Goal: Task Accomplishment & Management: Use online tool/utility

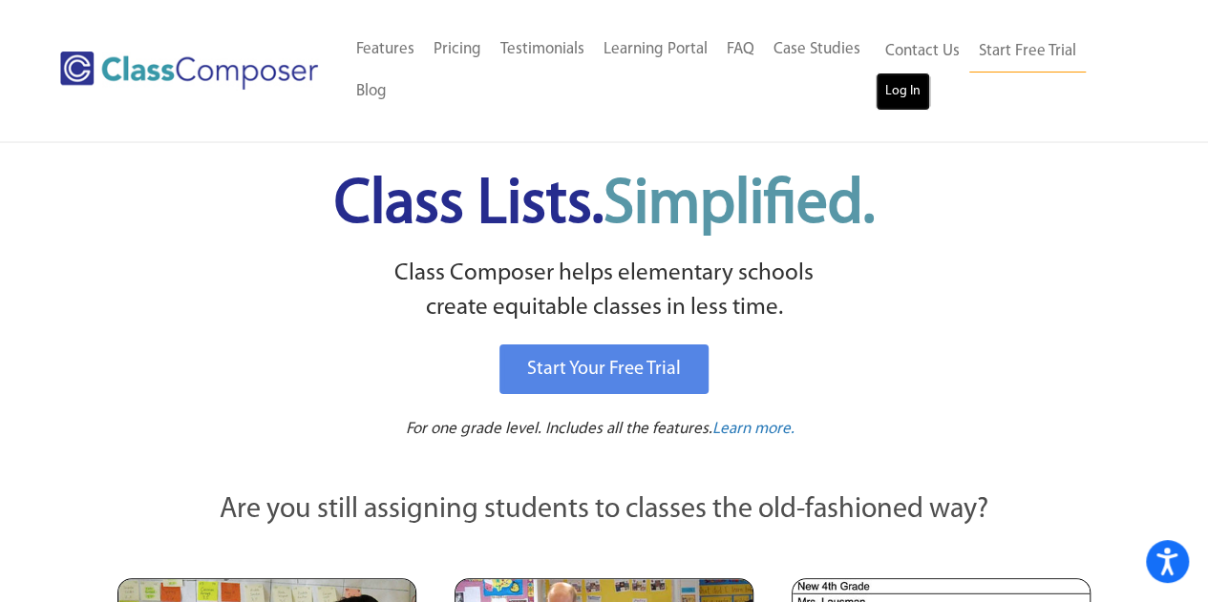
click at [895, 83] on link "Log In" at bounding box center [902, 92] width 54 height 38
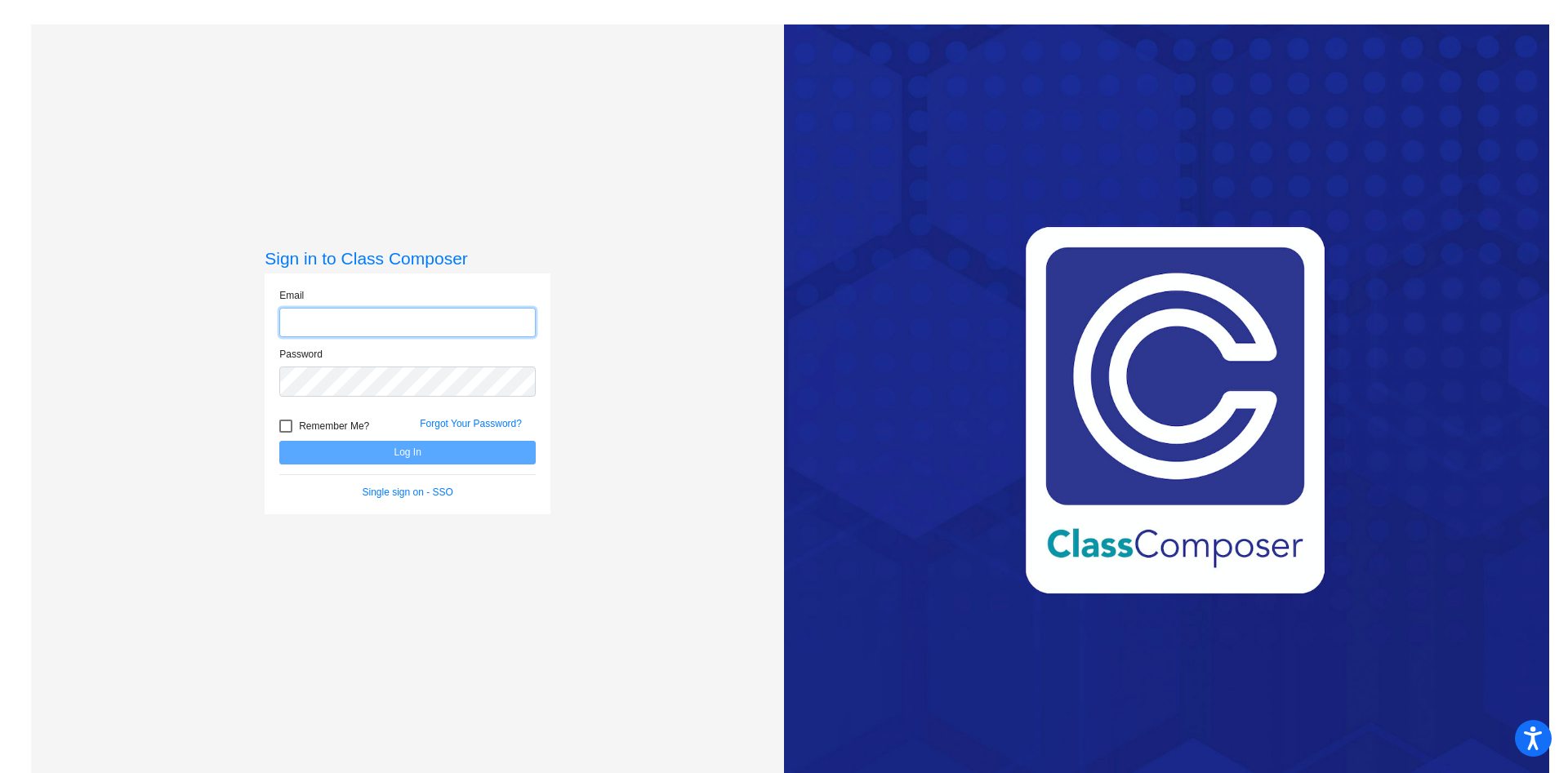
click at [387, 332] on input "email" at bounding box center [407, 322] width 257 height 30
type input "[PERSON_NAME][EMAIL_ADDRESS][PERSON_NAME][DOMAIN_NAME]"
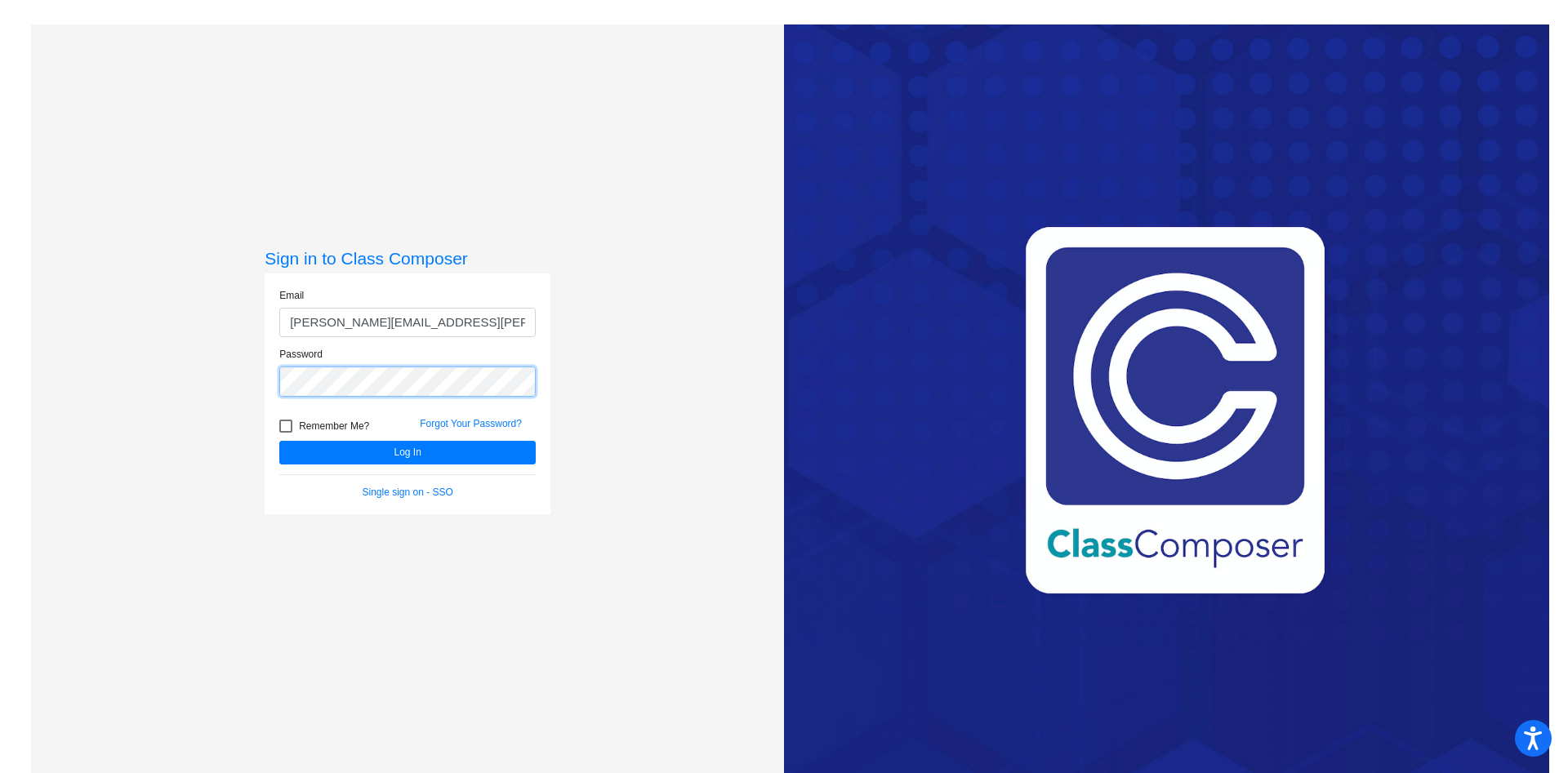
click at [279, 441] on button "Log In" at bounding box center [407, 453] width 257 height 24
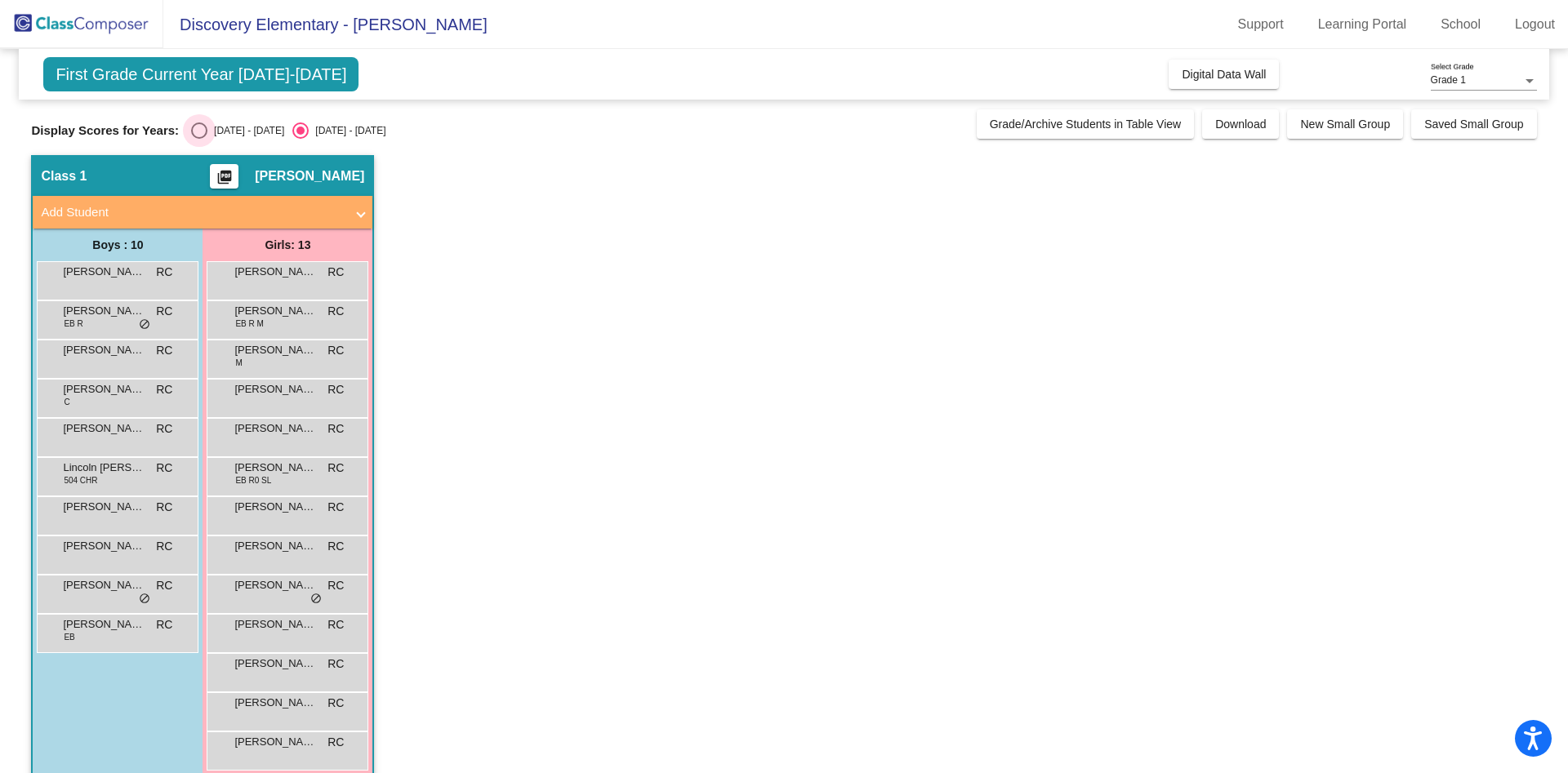
click at [205, 132] on div "Select an option" at bounding box center [198, 130] width 16 height 16
click at [199, 139] on input "[DATE] - [DATE]" at bounding box center [198, 139] width 1 height 1
radio input "true"
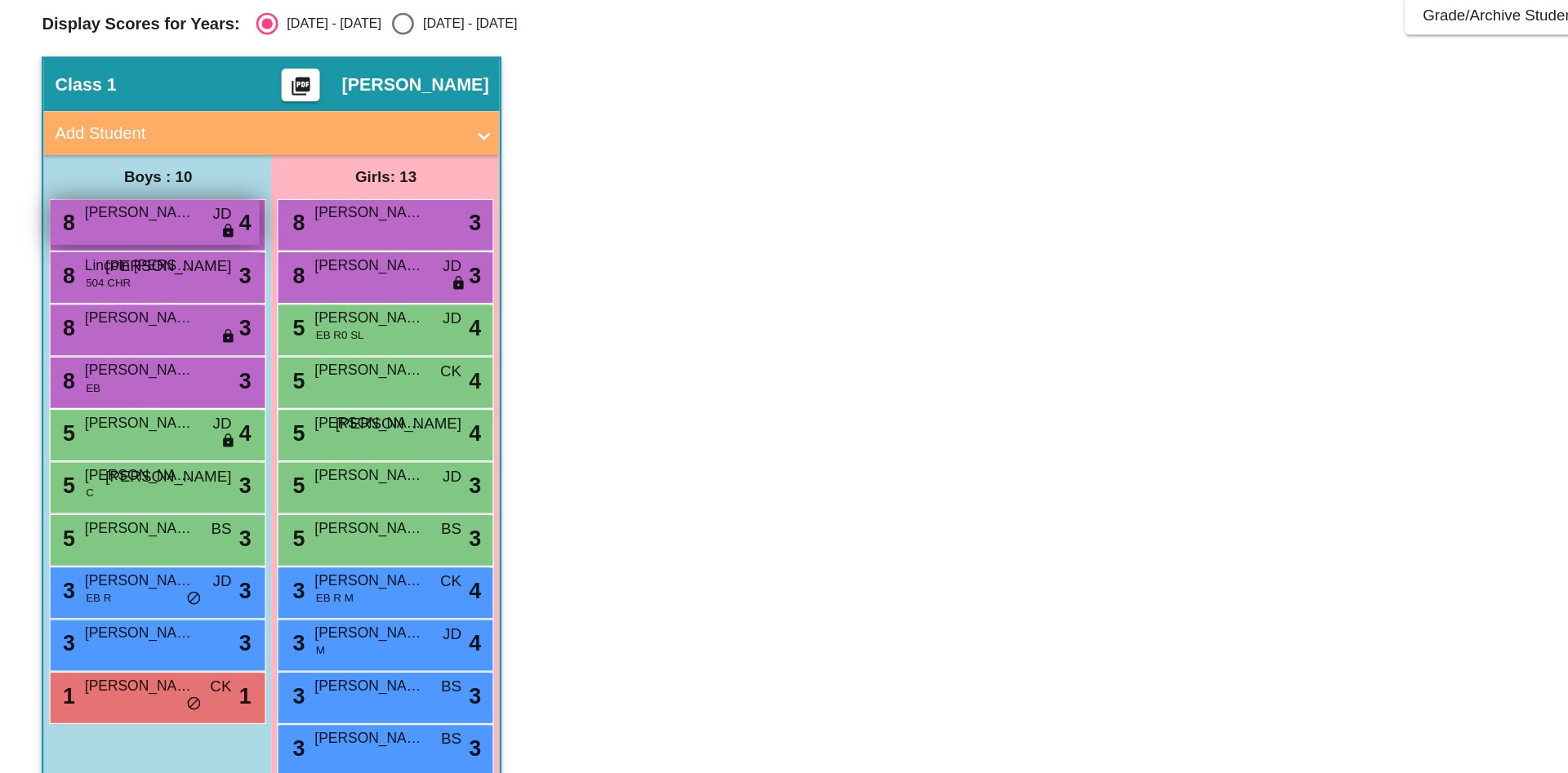
click at [139, 268] on span "[PERSON_NAME]" at bounding box center [104, 271] width 81 height 16
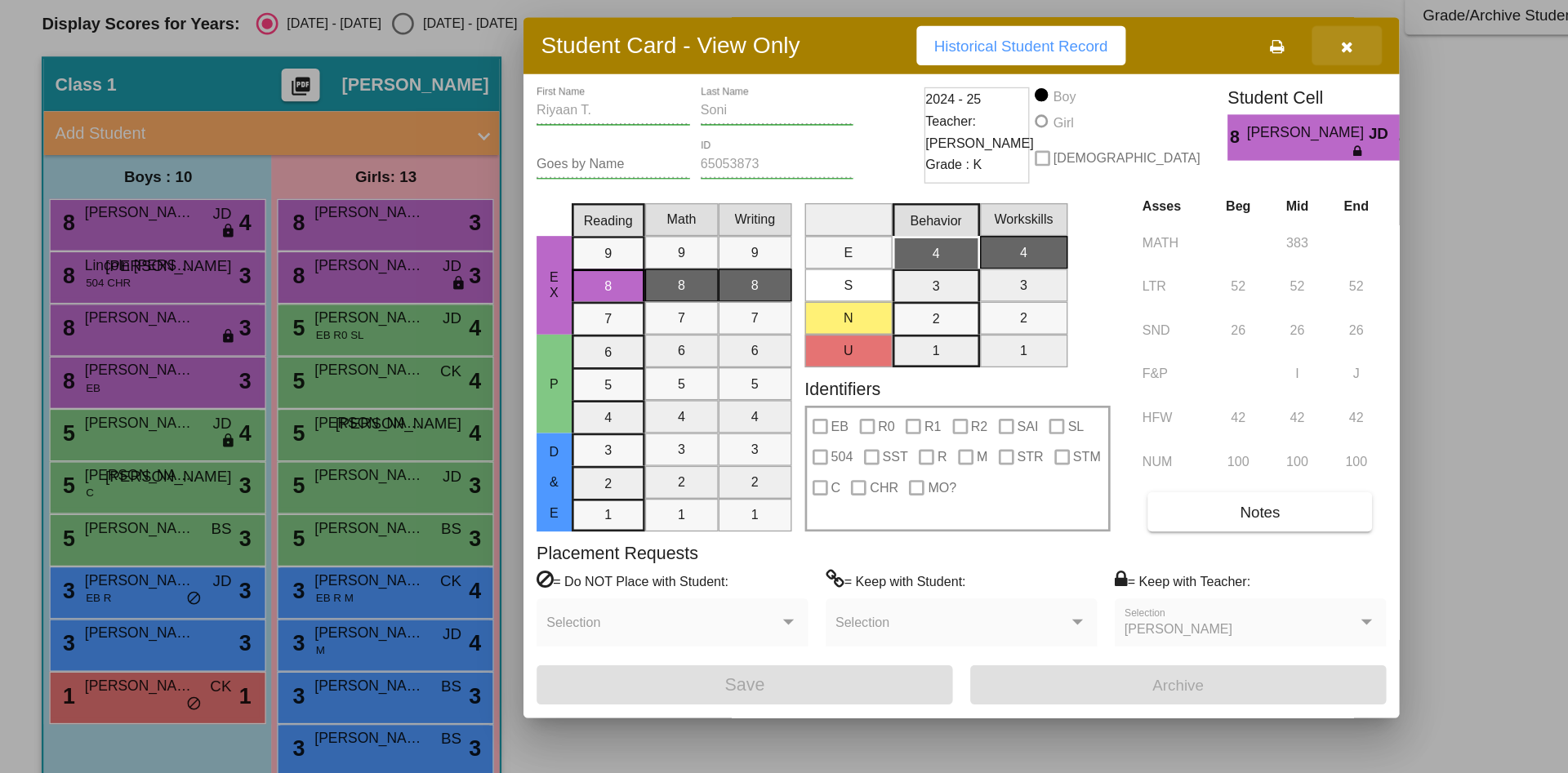
click at [1009, 142] on icon "button" at bounding box center [1004, 147] width 9 height 11
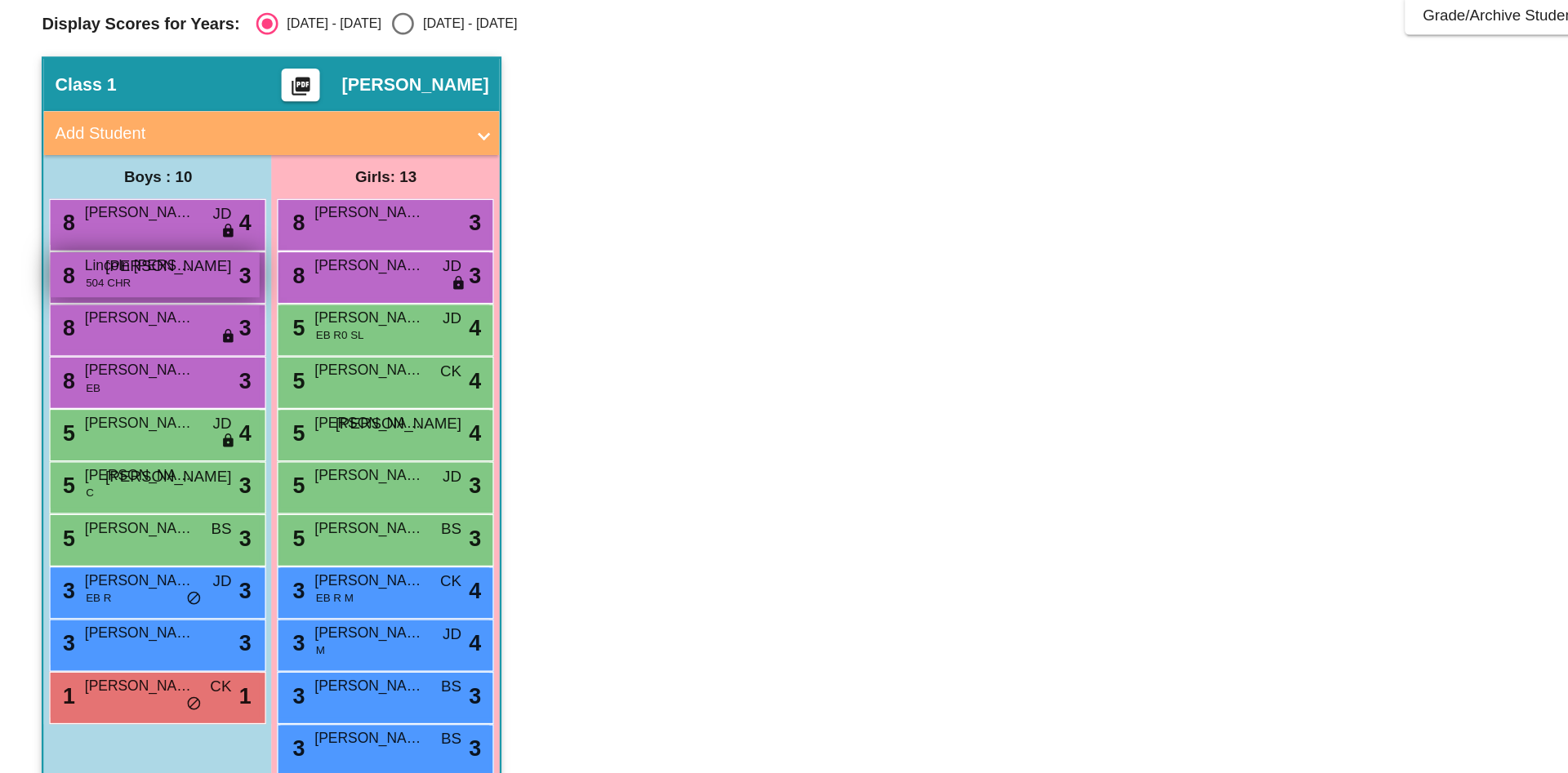
click at [107, 312] on span "Lincoln [PERSON_NAME]" at bounding box center [104, 310] width 81 height 16
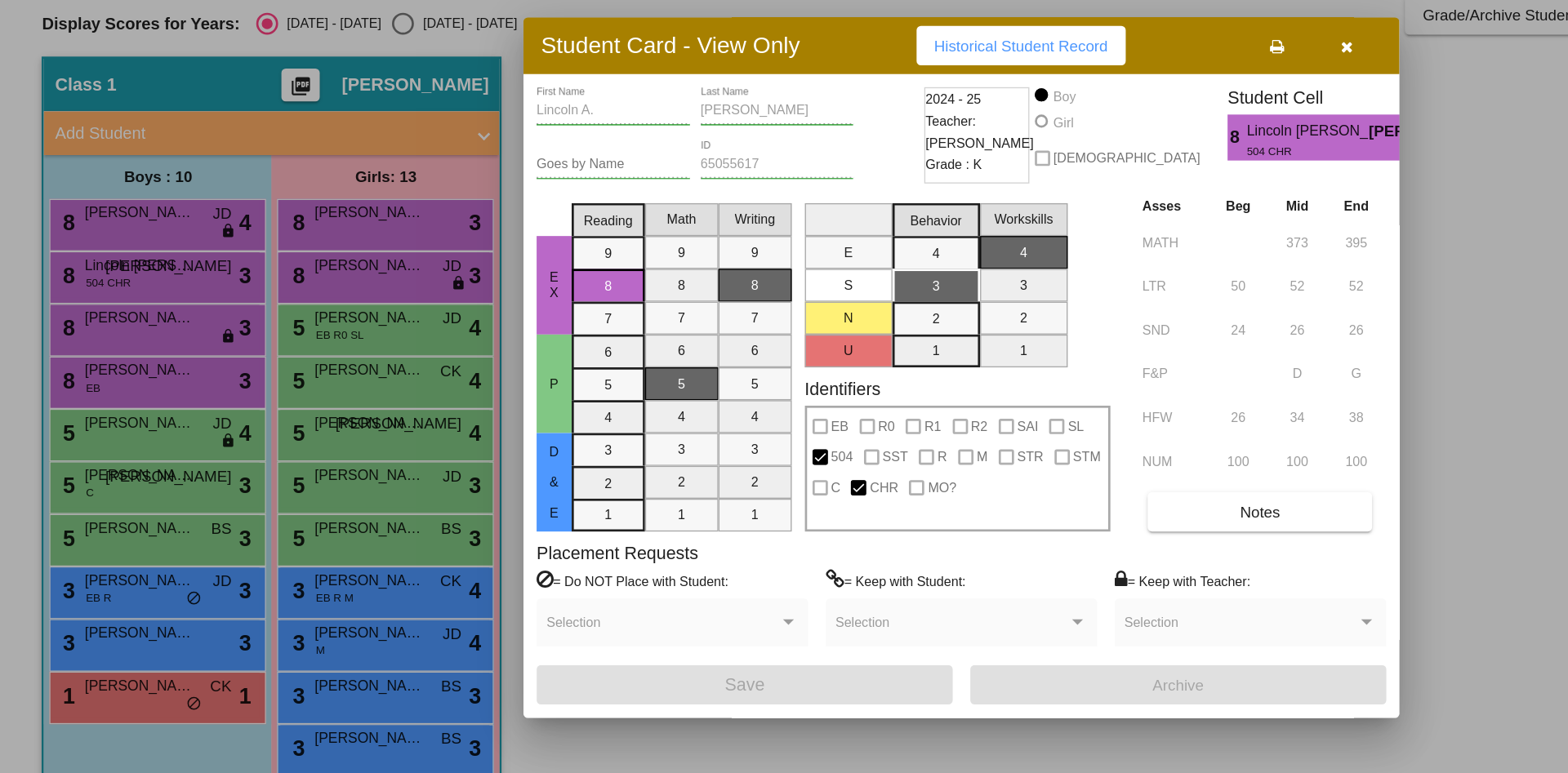
click at [107, 361] on div at bounding box center [784, 386] width 1568 height 773
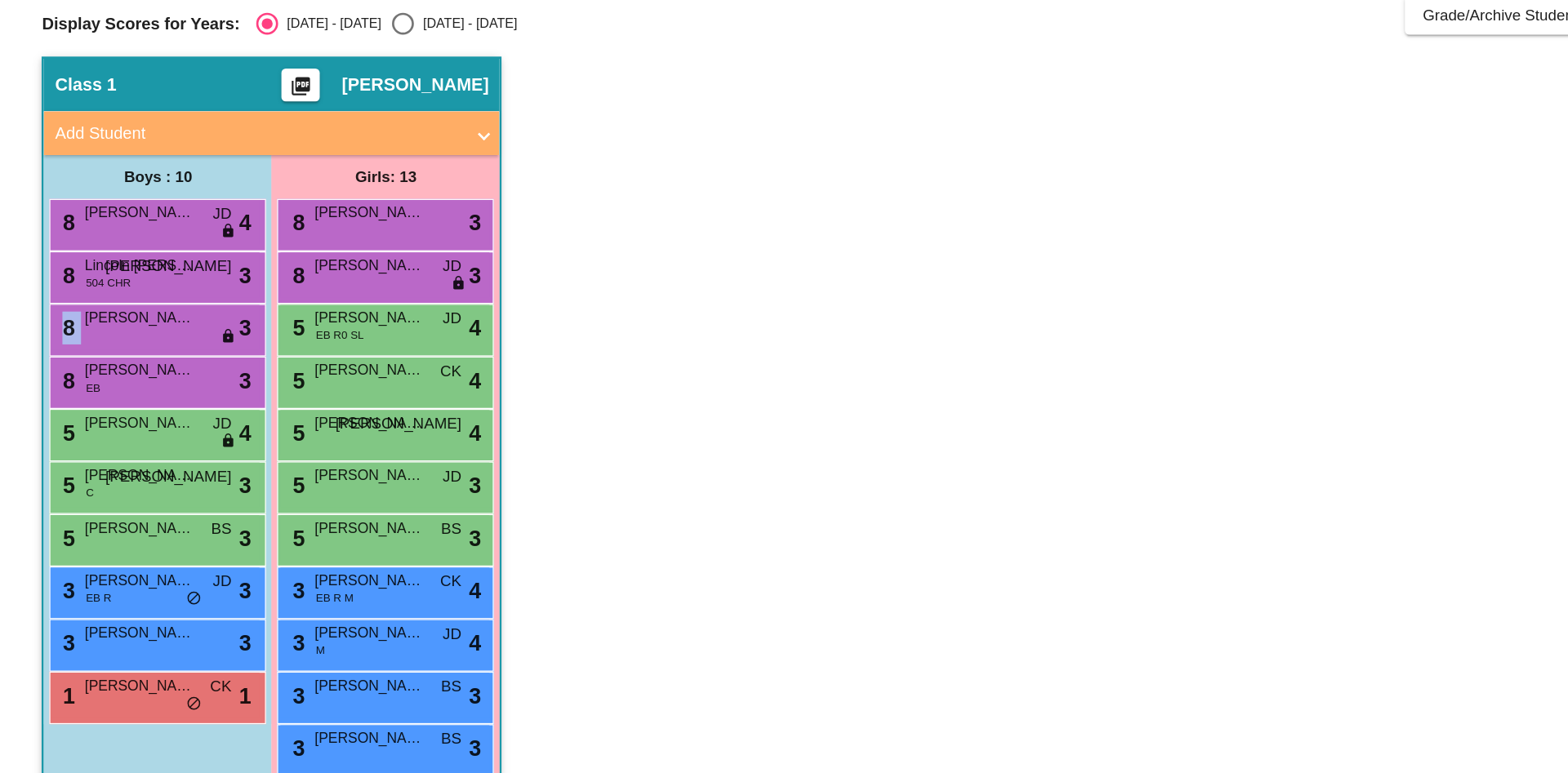
click at [107, 361] on div "8 Nimit V. Bhavsar lock do_not_disturb_alt 3" at bounding box center [115, 357] width 156 height 33
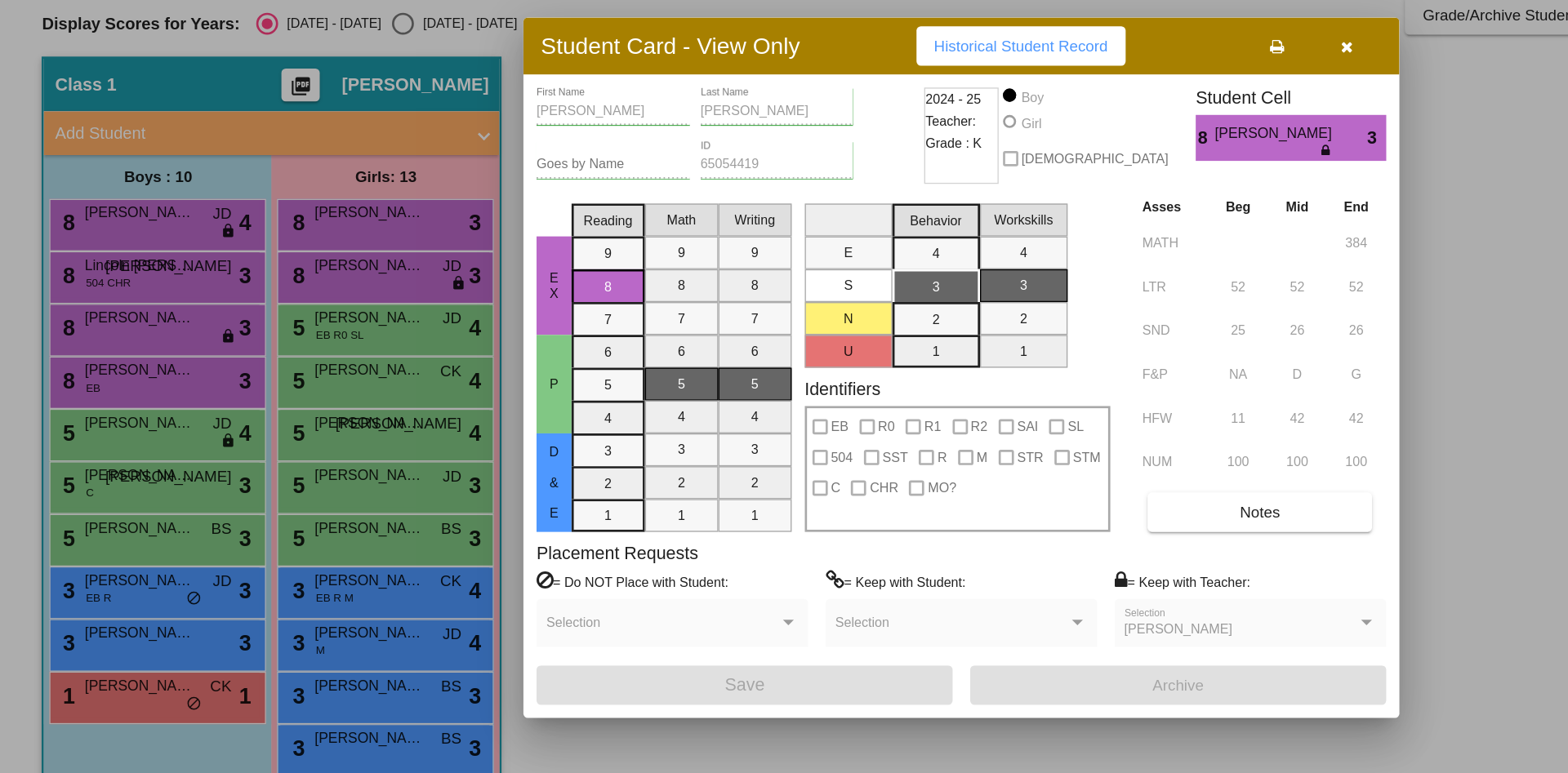
click at [104, 392] on div at bounding box center [784, 386] width 1568 height 773
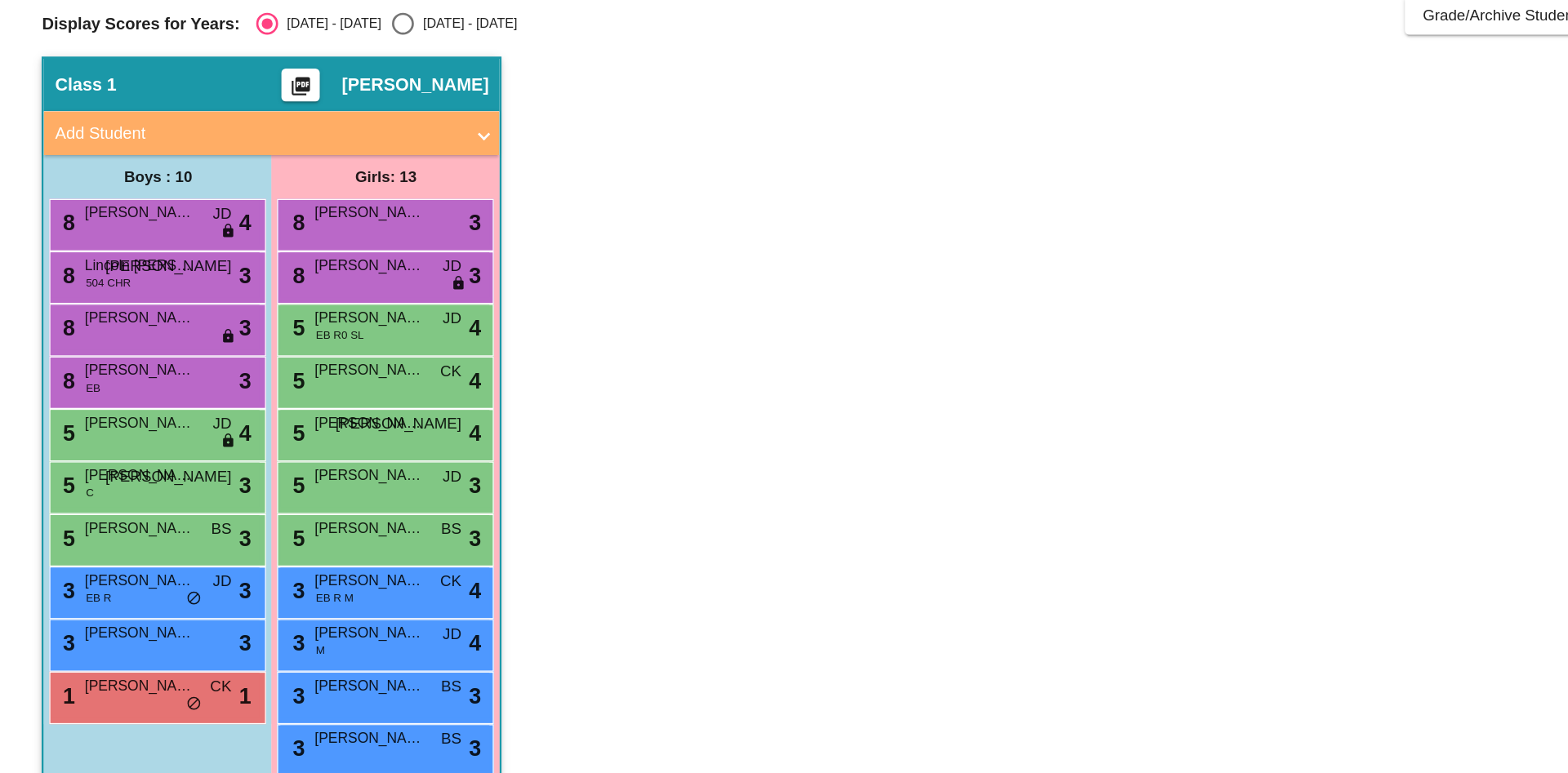
click at [104, 392] on span "Shlok Parikh" at bounding box center [104, 389] width 81 height 16
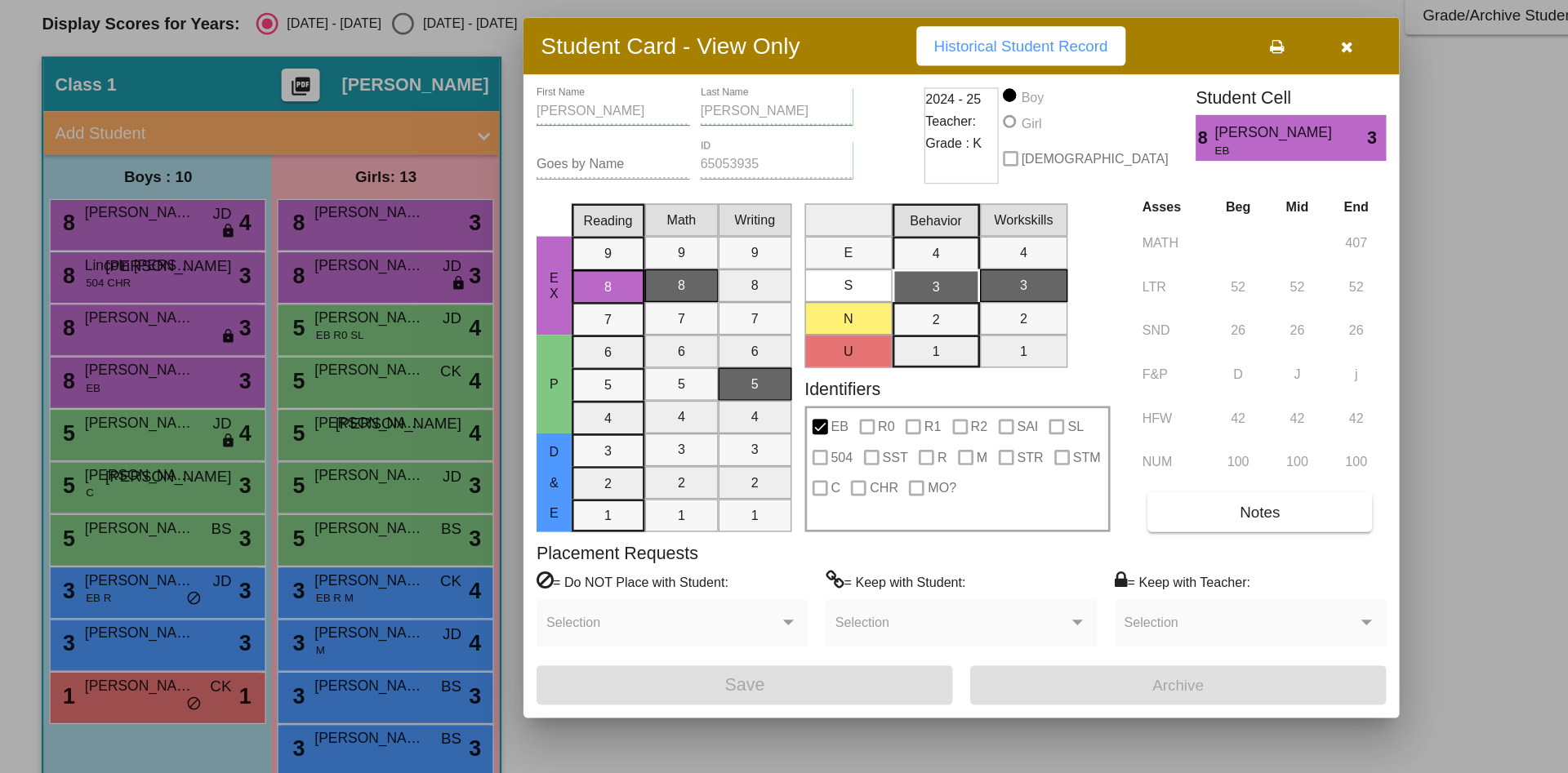
click at [109, 430] on div at bounding box center [784, 386] width 1568 height 773
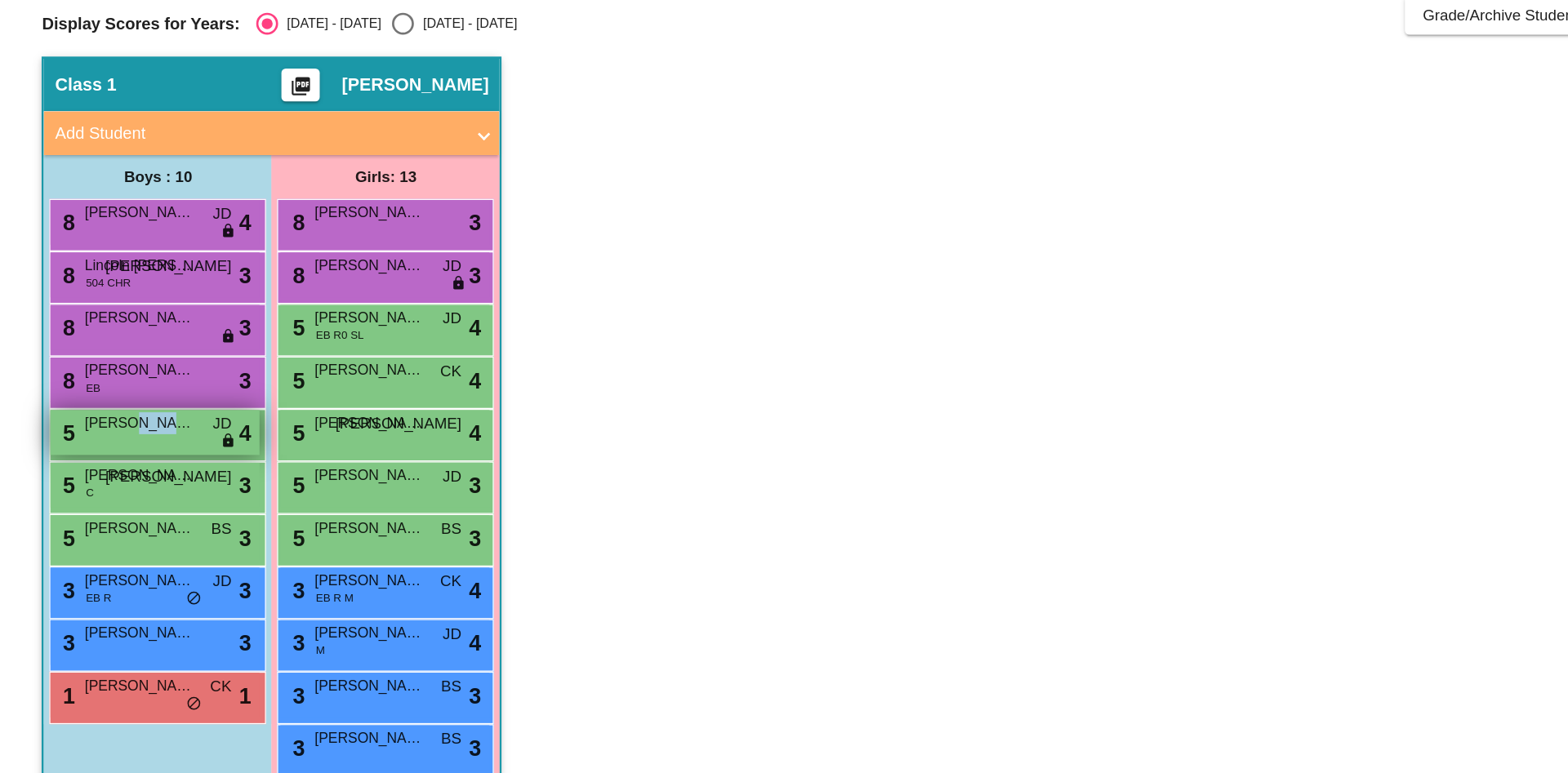
click at [110, 430] on span "Brady Solis" at bounding box center [104, 428] width 81 height 16
